Goal: Navigation & Orientation: Find specific page/section

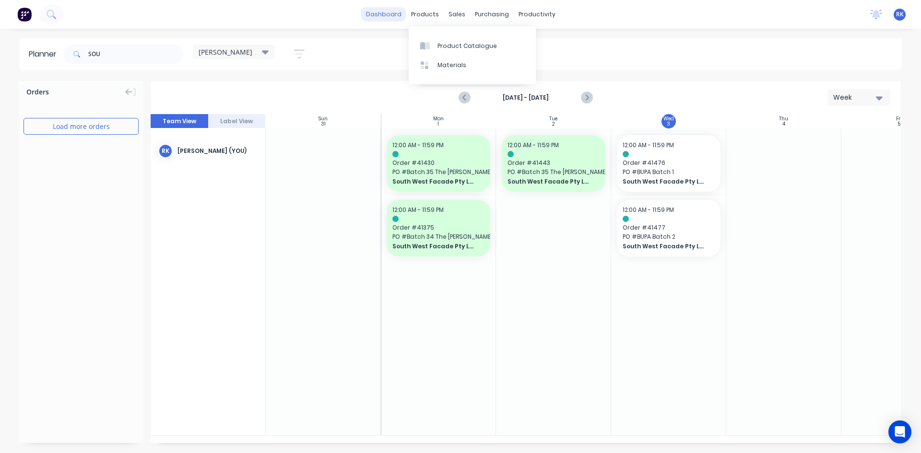
click at [390, 11] on link "dashboard" at bounding box center [383, 14] width 45 height 14
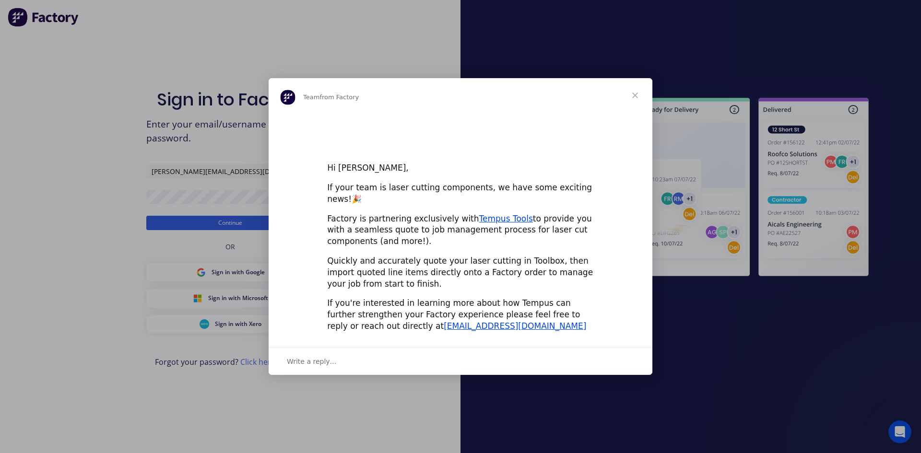
click at [230, 225] on div "Intercom messenger" at bounding box center [460, 226] width 921 height 453
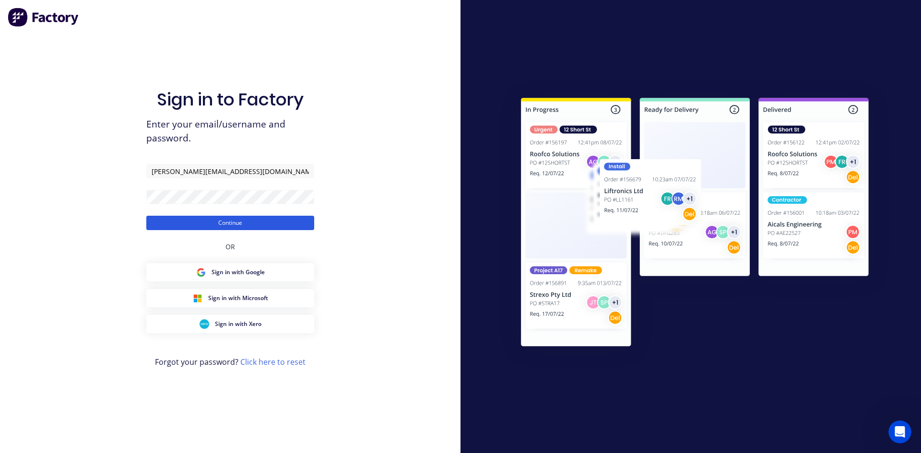
click at [240, 221] on button "Continue" at bounding box center [230, 223] width 168 height 14
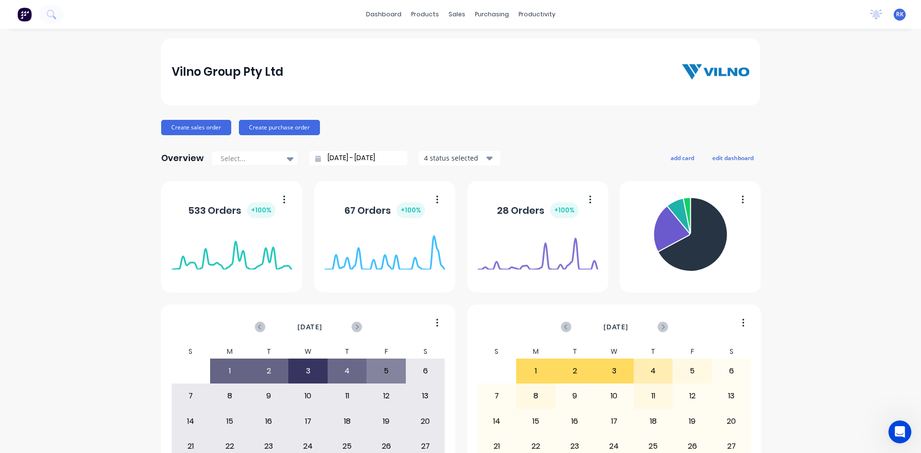
click at [808, 116] on div "Vilno Group Pty Ltd Create sales order Create purchase order Overview Select...…" at bounding box center [460, 288] width 921 height 501
